Goal: Task Accomplishment & Management: Use online tool/utility

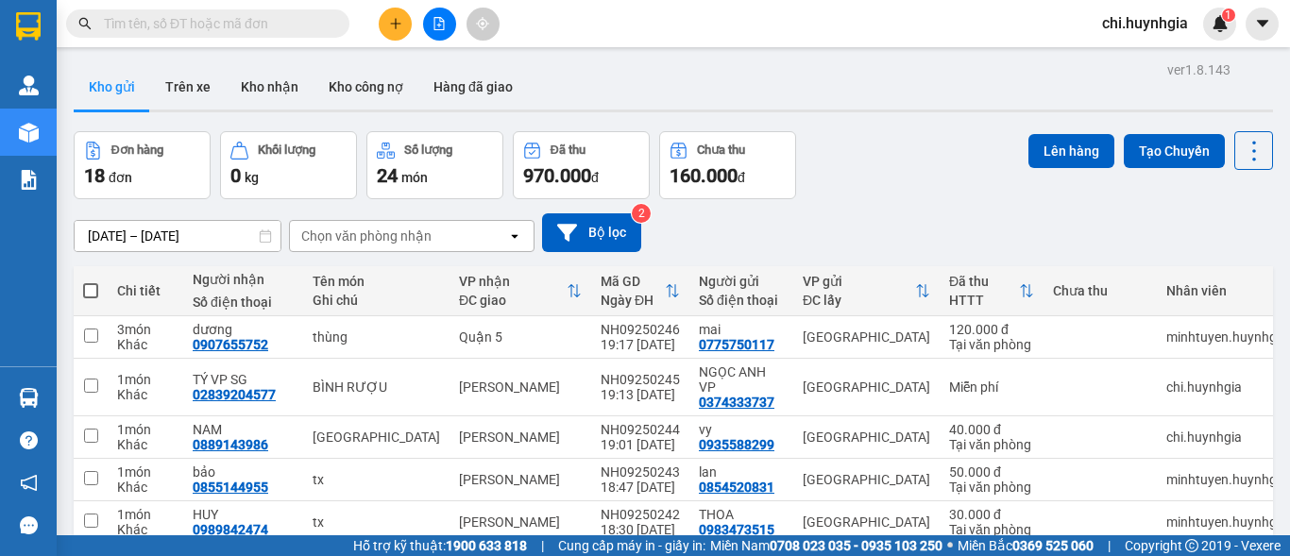
click at [397, 26] on icon "plus" at bounding box center [395, 23] width 13 height 13
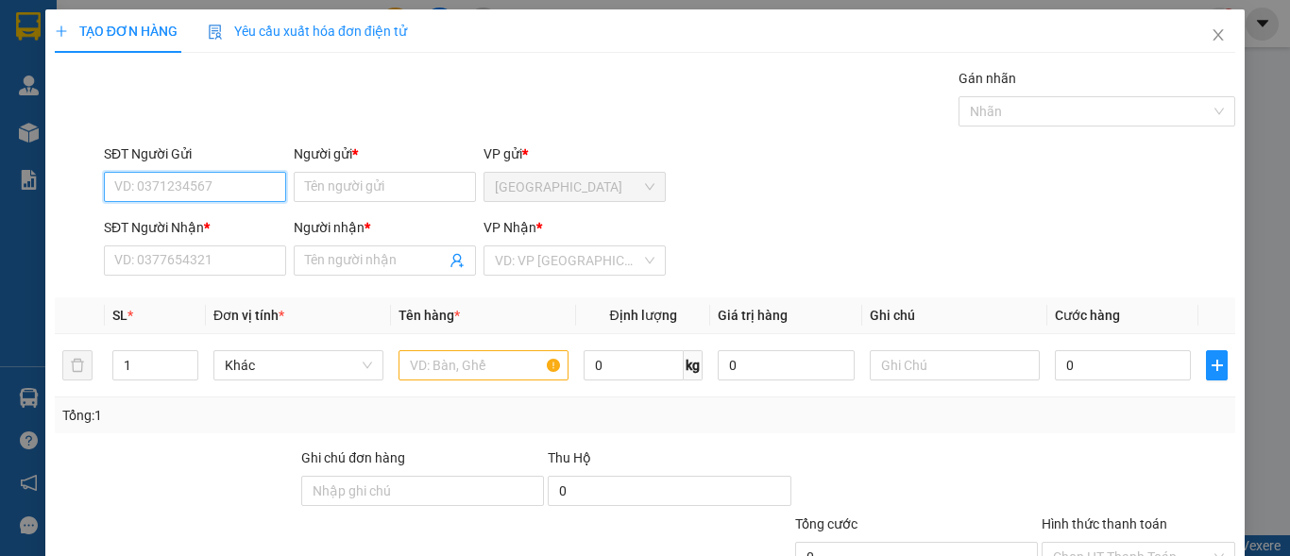
click at [171, 183] on input "SĐT Người Gửi" at bounding box center [195, 187] width 182 height 30
type input "0909923595"
click at [186, 214] on div "0909923595 - trang" at bounding box center [193, 224] width 158 height 21
type input "trang"
type input "0906324686"
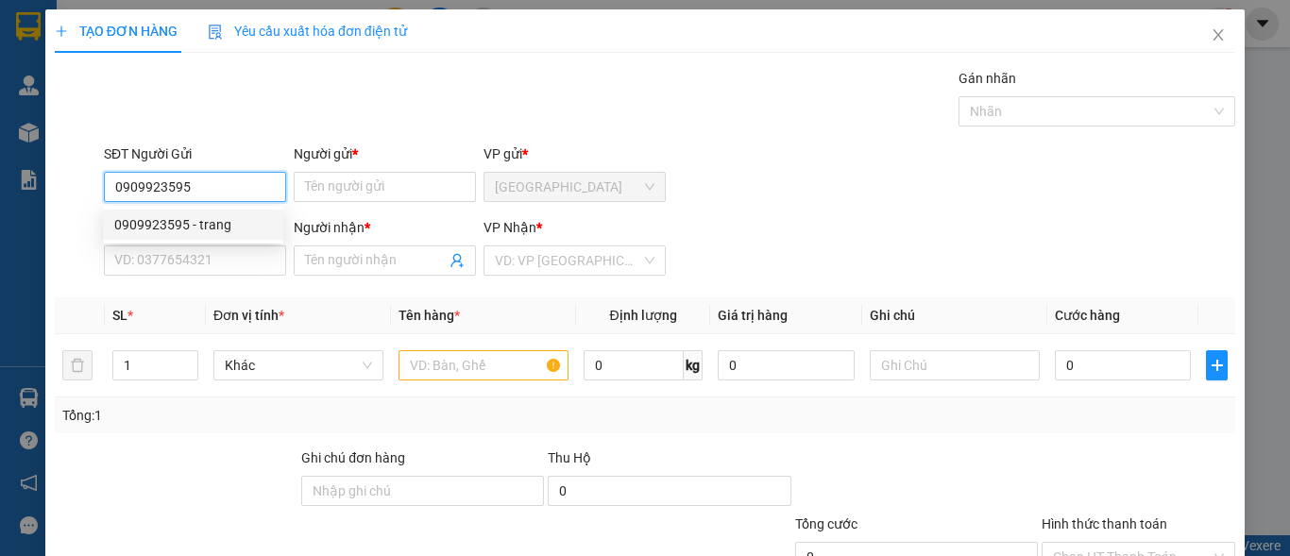
type input "DANH"
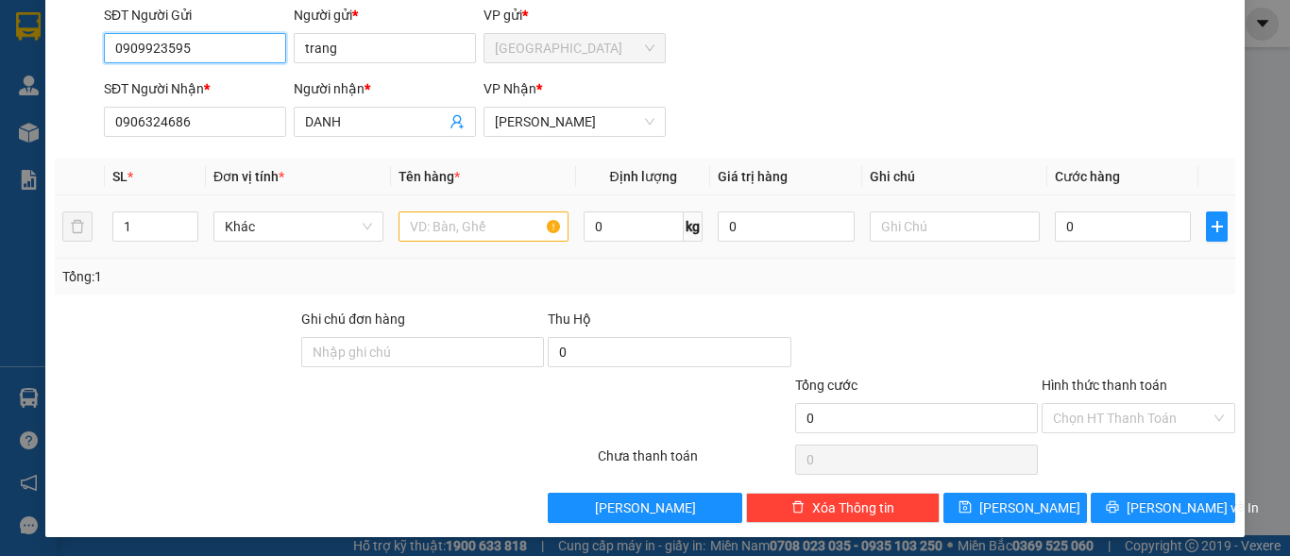
scroll to position [143, 0]
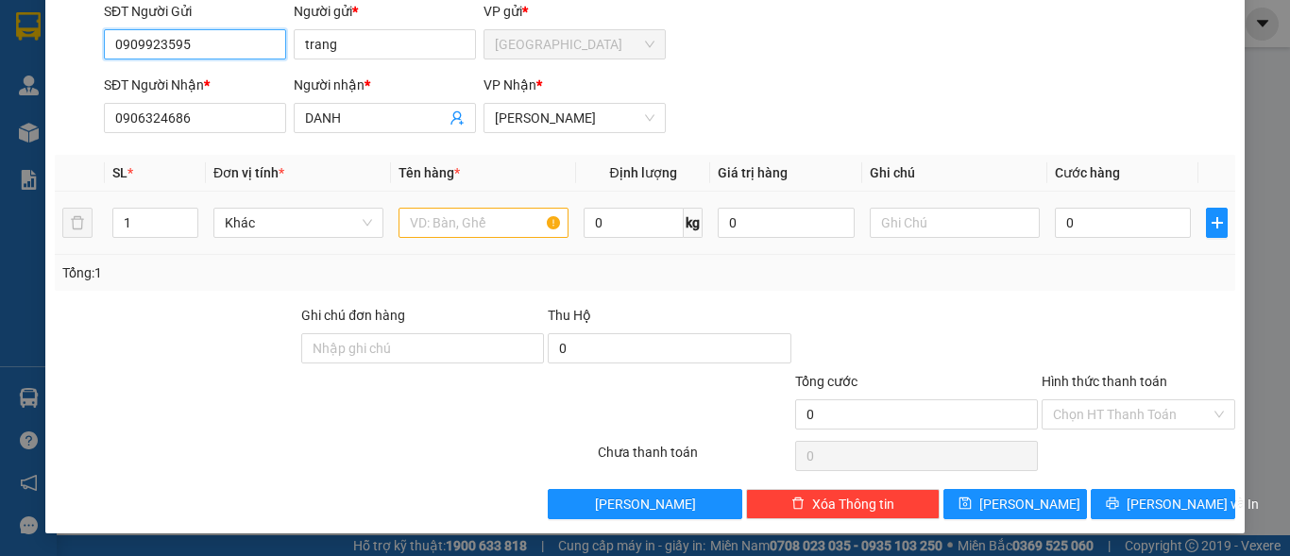
type input "0909923595"
click at [473, 224] on input "text" at bounding box center [484, 223] width 170 height 30
type input "t"
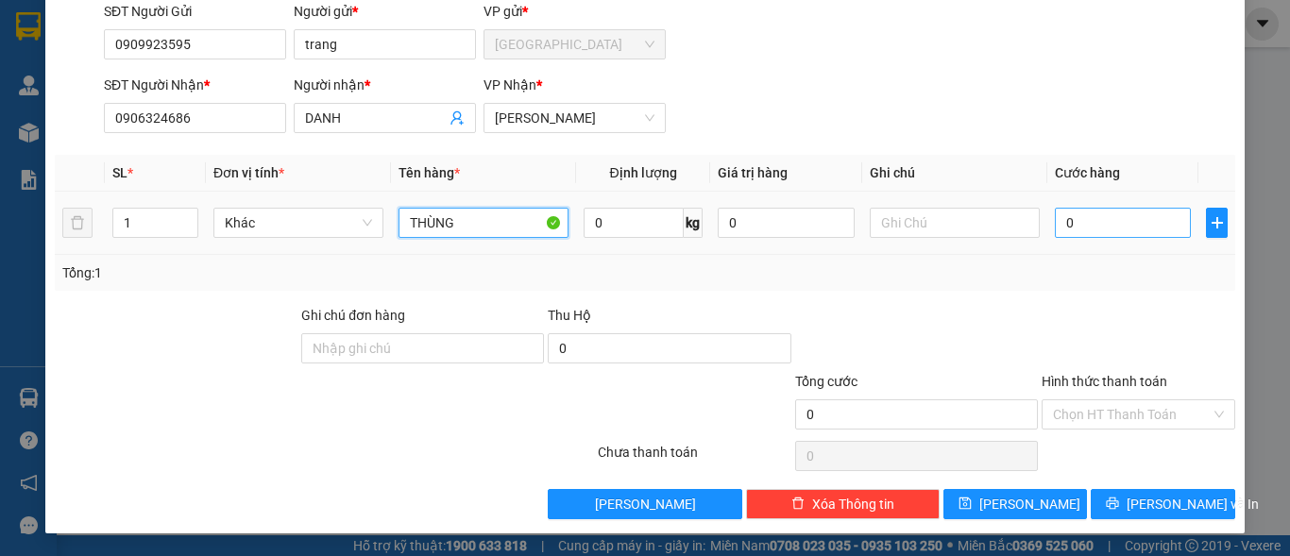
type input "THÙNG"
click at [1121, 229] on input "0" at bounding box center [1123, 223] width 136 height 30
type input "4"
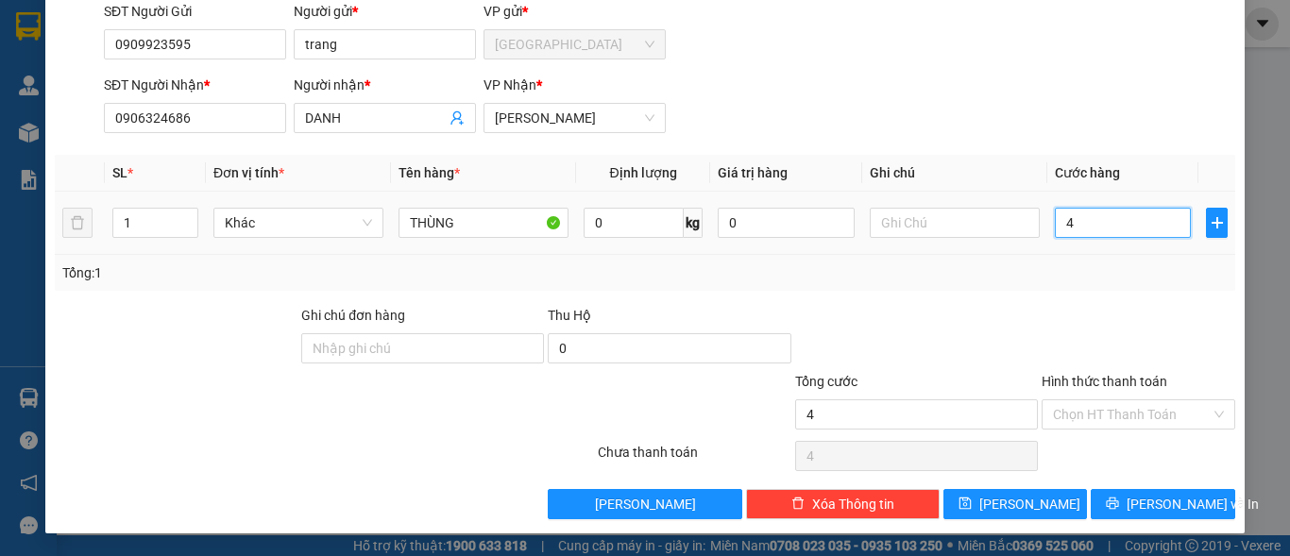
type input "40"
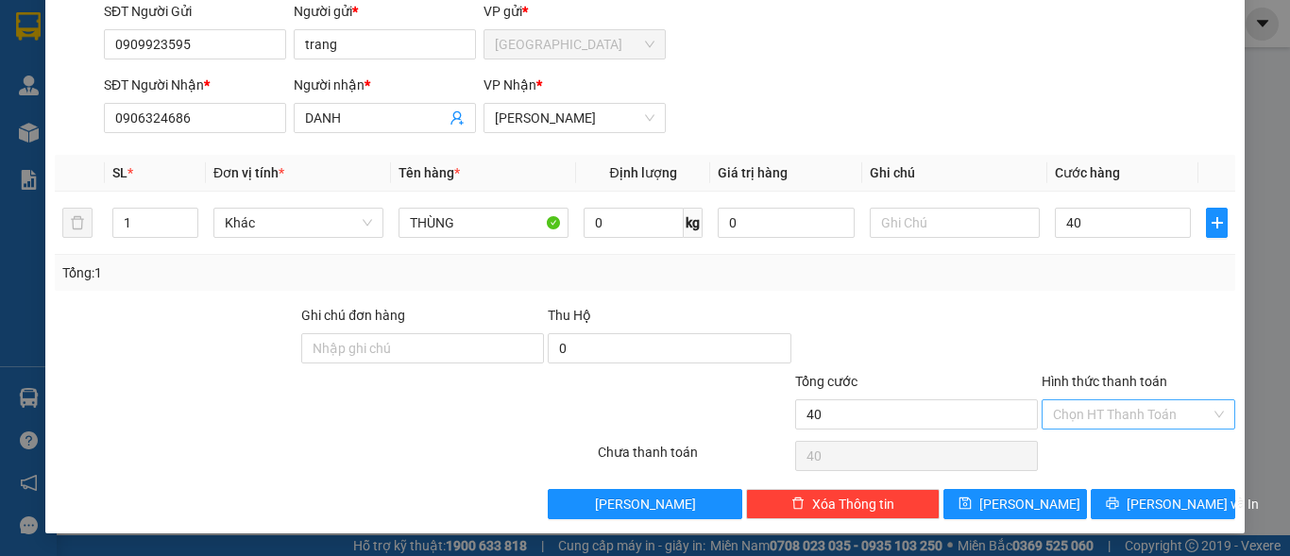
type input "40.000"
click at [1138, 412] on input "Hình thức thanh toán" at bounding box center [1132, 415] width 158 height 28
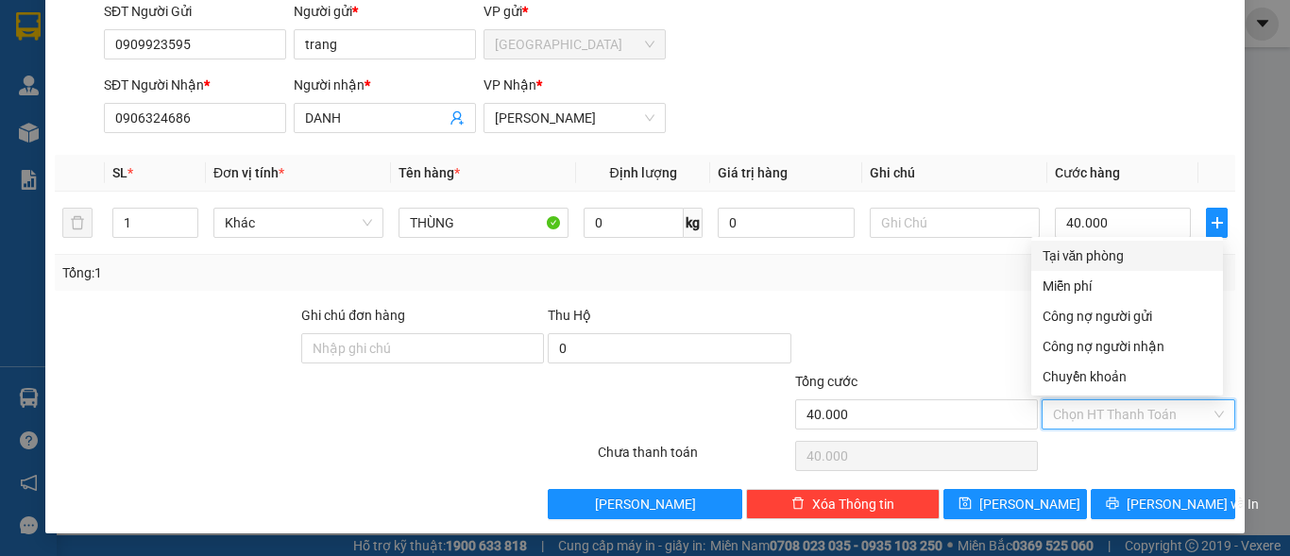
click at [1084, 263] on div "Tại văn phòng" at bounding box center [1127, 256] width 169 height 21
type input "0"
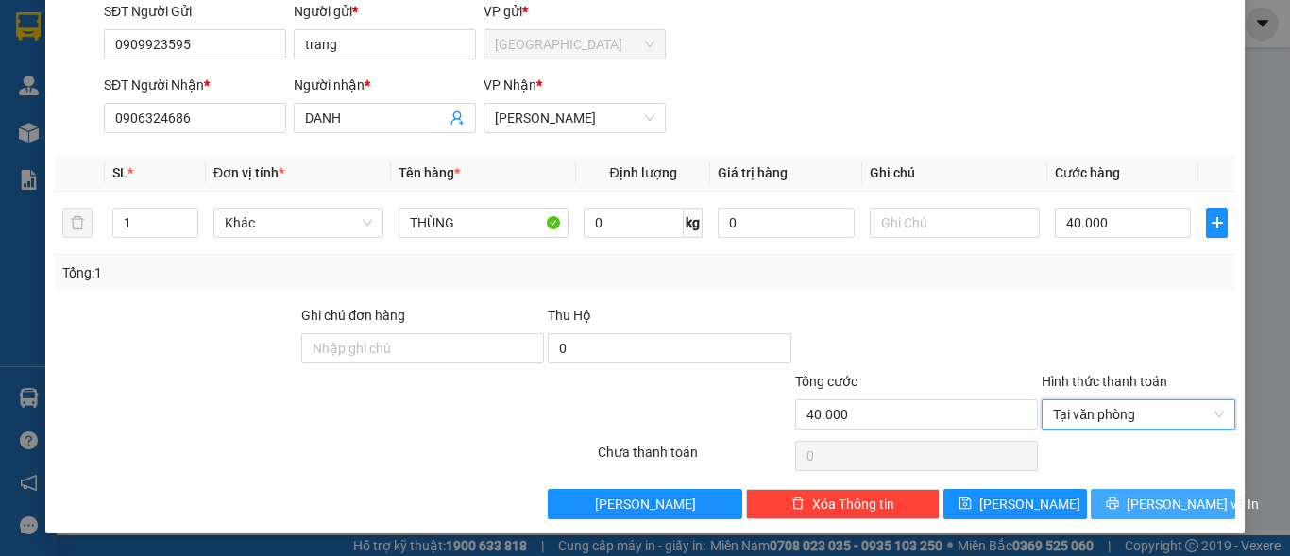
click at [1134, 503] on button "[PERSON_NAME] và In" at bounding box center [1163, 504] width 145 height 30
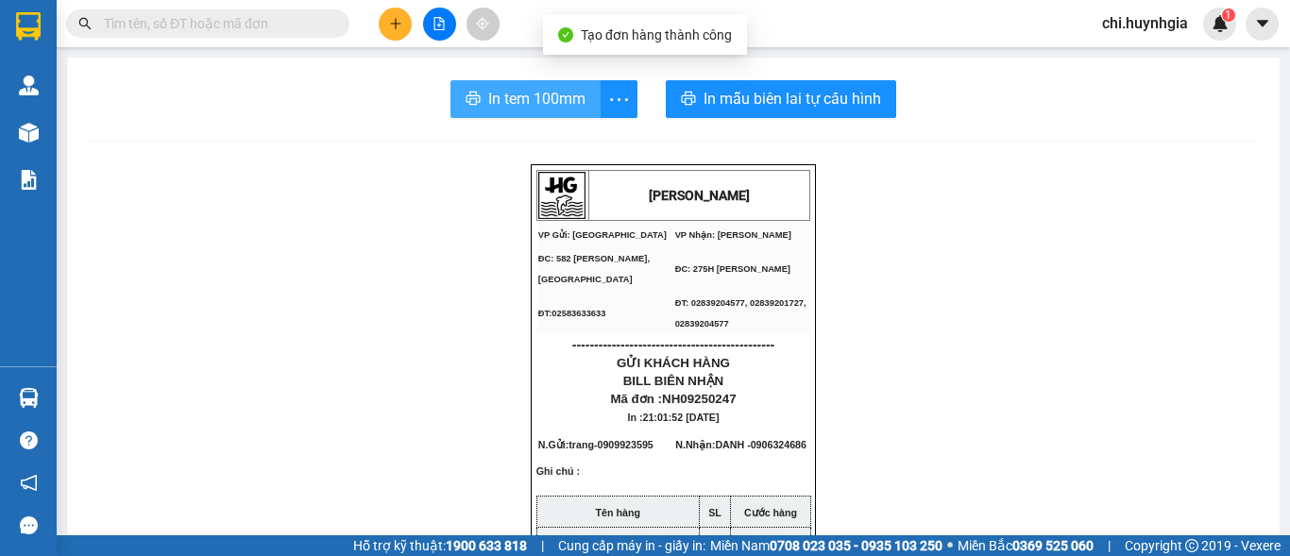
click at [545, 98] on span "In tem 100mm" at bounding box center [536, 99] width 97 height 24
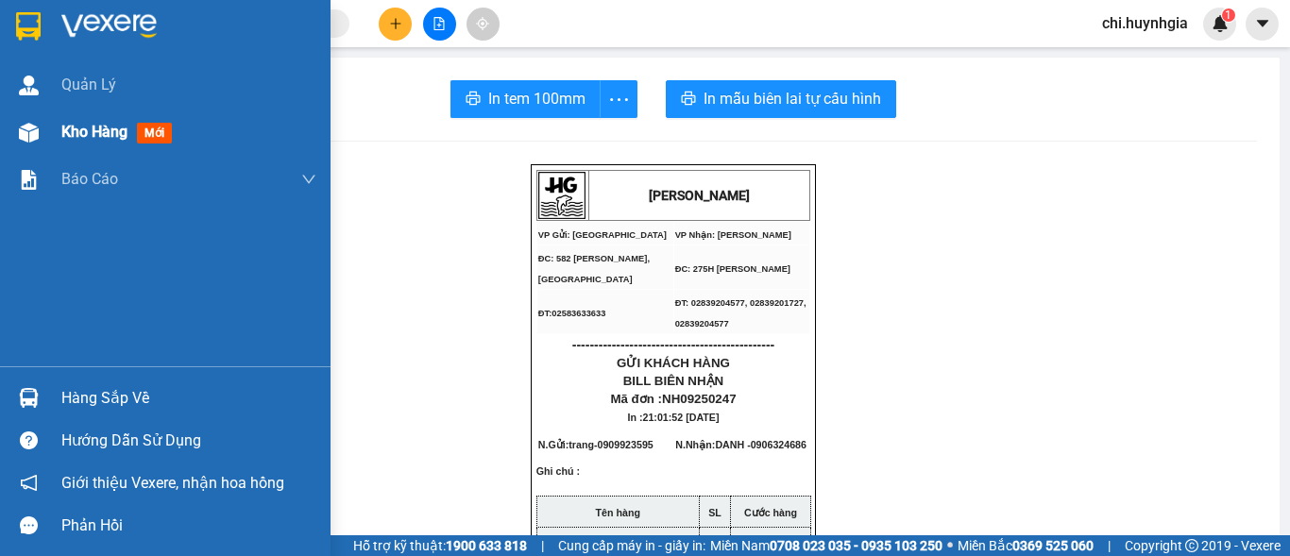
click at [41, 127] on div at bounding box center [28, 132] width 33 height 33
